Goal: Find specific page/section: Find specific page/section

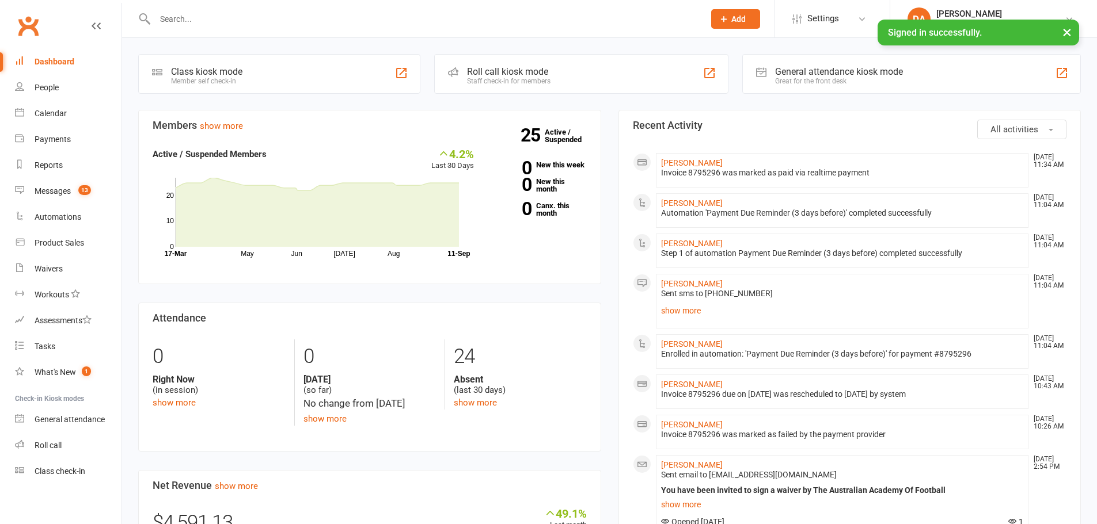
click at [198, 6] on div at bounding box center [417, 18] width 558 height 37
click at [215, 15] on input "text" at bounding box center [423, 19] width 545 height 16
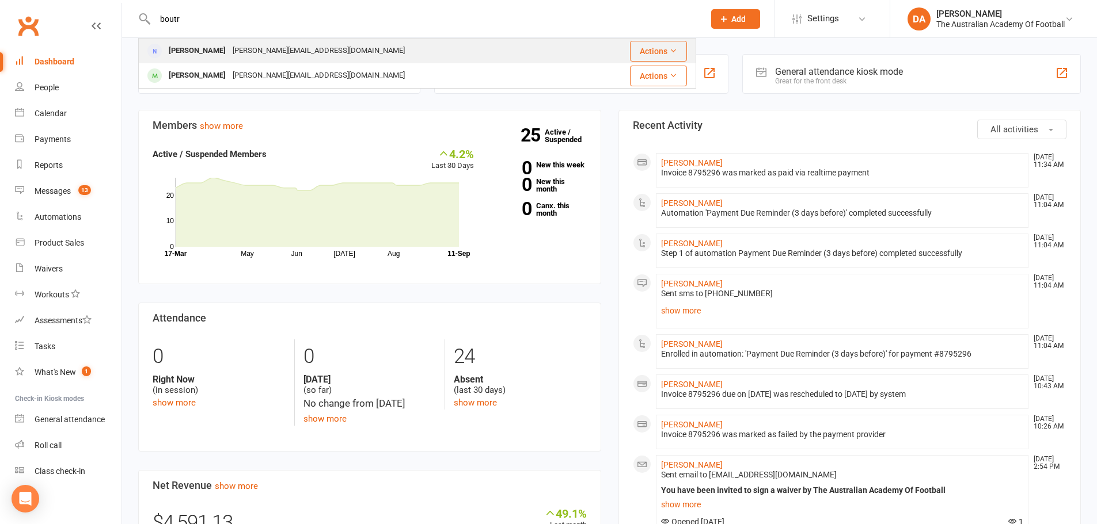
type input "boutr"
click at [238, 44] on div "[PERSON_NAME][EMAIL_ADDRESS][DOMAIN_NAME]" at bounding box center [318, 51] width 179 height 17
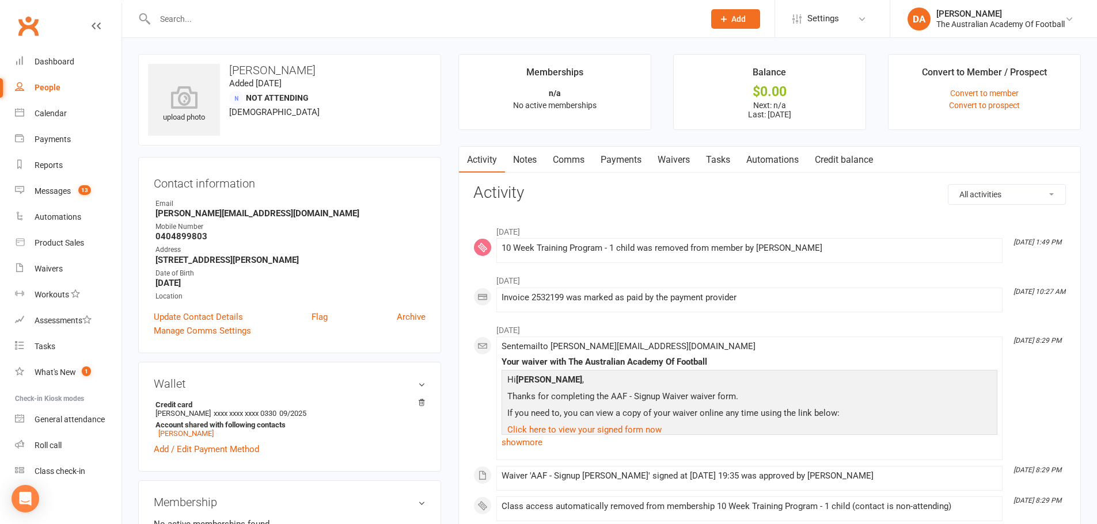
click at [223, 24] on input "text" at bounding box center [423, 19] width 545 height 16
paste input "Nicolacopoulos"
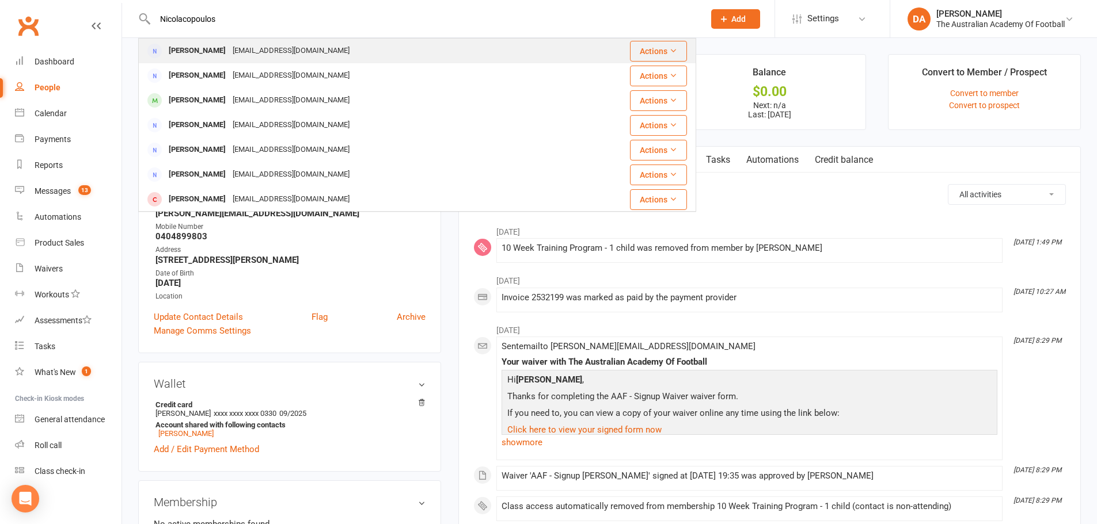
type input "Nicolacopoulos"
click at [275, 44] on div "[EMAIL_ADDRESS][DOMAIN_NAME]" at bounding box center [291, 51] width 124 height 17
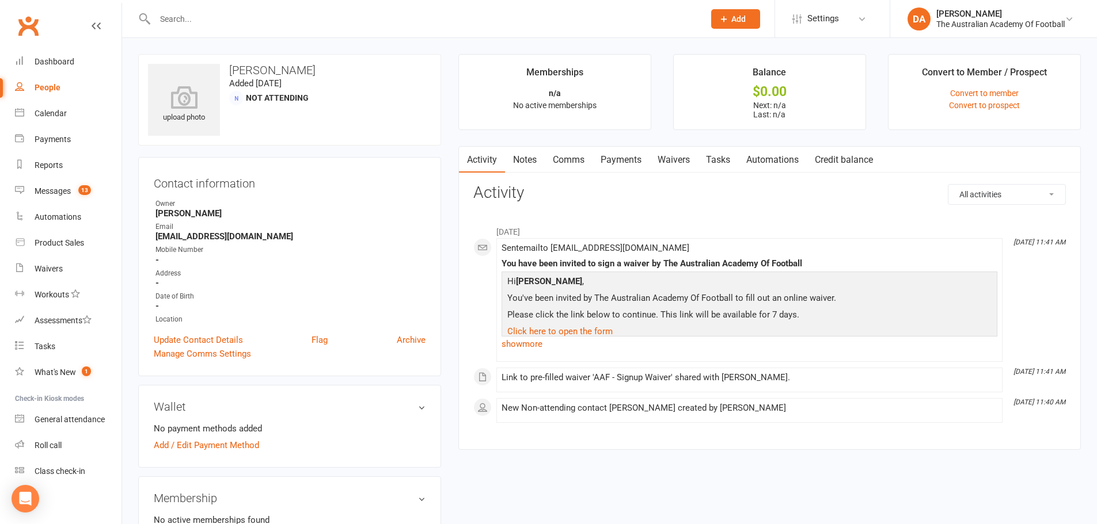
drag, startPoint x: 251, startPoint y: 33, endPoint x: 242, endPoint y: 28, distance: 10.6
click at [249, 32] on div at bounding box center [417, 18] width 558 height 37
click at [241, 27] on div at bounding box center [417, 18] width 558 height 37
click at [229, 20] on input "text" at bounding box center [423, 19] width 545 height 16
paste input "Nicolacopoulos"
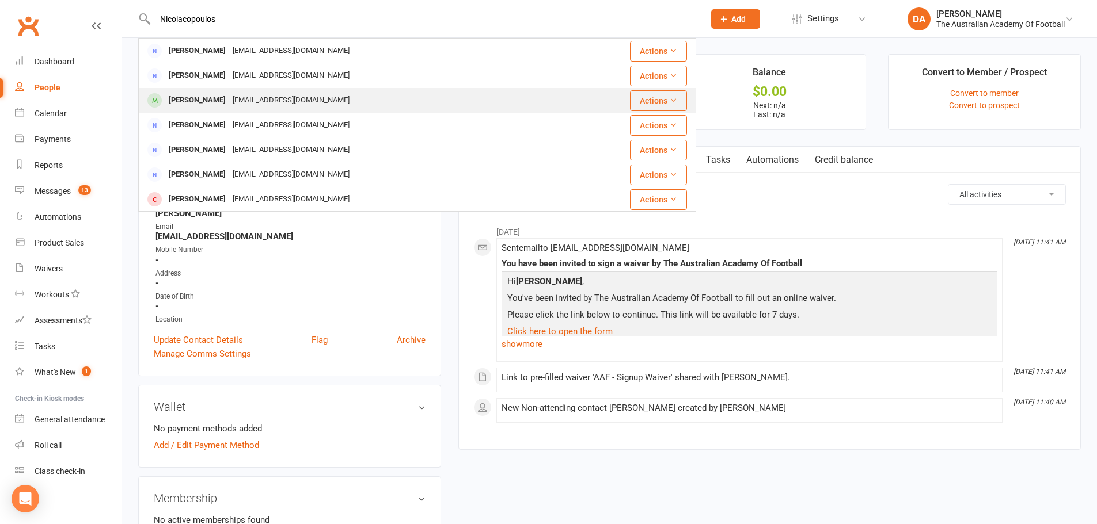
type input "Nicolacopoulos"
click at [246, 93] on div "[EMAIL_ADDRESS][DOMAIN_NAME]" at bounding box center [291, 100] width 124 height 17
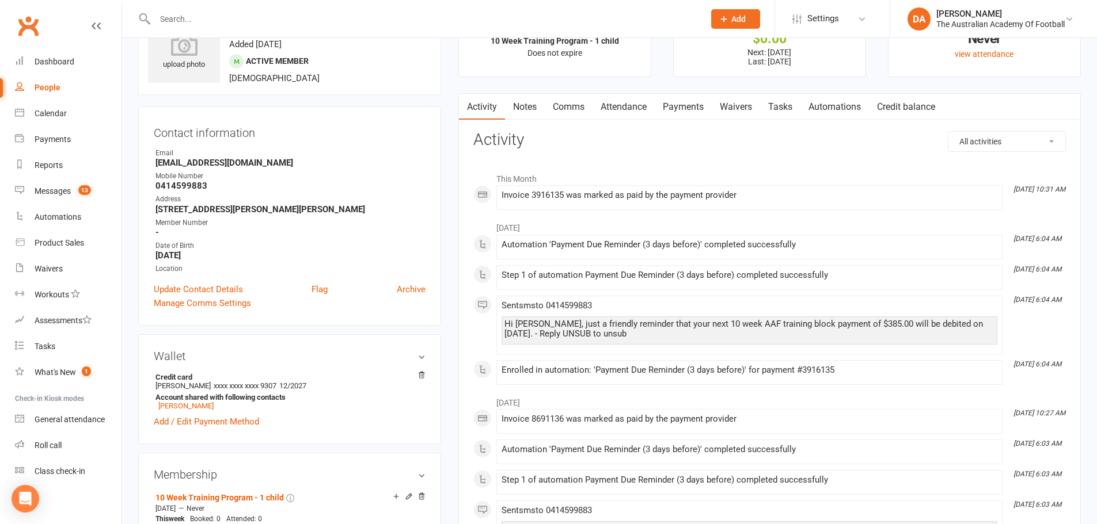
scroll to position [230, 0]
